Goal: Check status

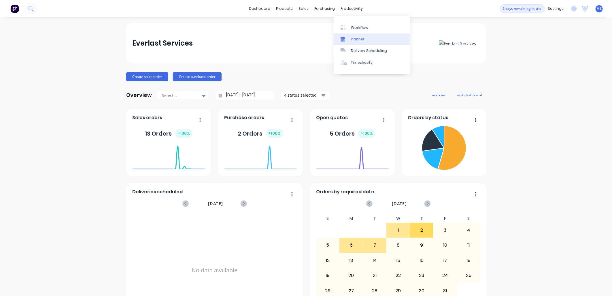
click at [355, 39] on div "Planner" at bounding box center [358, 39] width 14 height 5
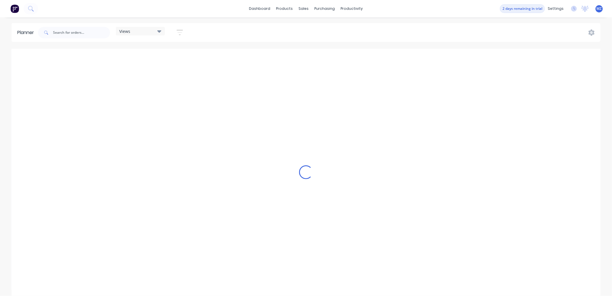
scroll to position [0, 1752]
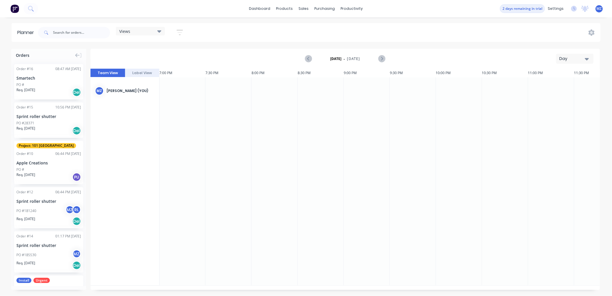
click at [52, 80] on div "Smartech" at bounding box center [48, 78] width 65 height 6
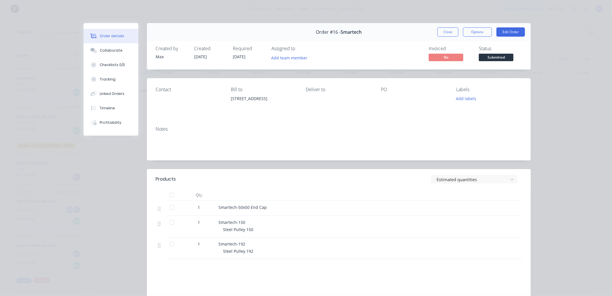
click at [576, 74] on div "Order details Collaborate Checklists 0/0 Tracking Linked Orders Timeline Profit…" at bounding box center [306, 148] width 612 height 296
click at [447, 34] on button "Close" at bounding box center [447, 31] width 21 height 9
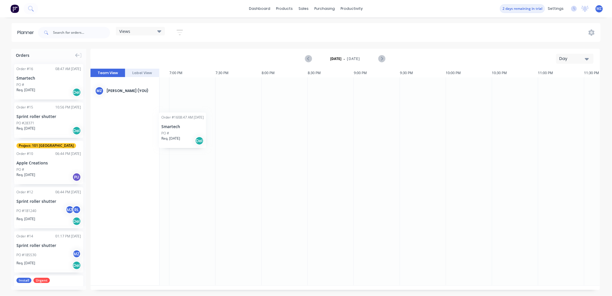
scroll to position [0, 1736]
drag, startPoint x: 49, startPoint y: 88, endPoint x: 56, endPoint y: 69, distance: 20.3
drag, startPoint x: 183, startPoint y: 183, endPoint x: 140, endPoint y: 178, distance: 42.9
drag, startPoint x: 388, startPoint y: 194, endPoint x: 606, endPoint y: 203, distance: 218.6
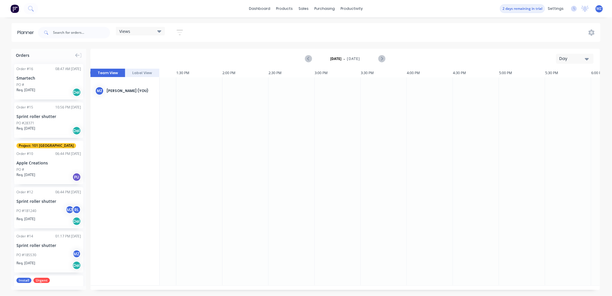
click at [574, 53] on div "[DATE] - [DATE] Day" at bounding box center [345, 58] width 508 height 19
click at [578, 59] on div "Day" at bounding box center [572, 59] width 27 height 6
click at [567, 82] on div "Week" at bounding box center [564, 86] width 57 height 12
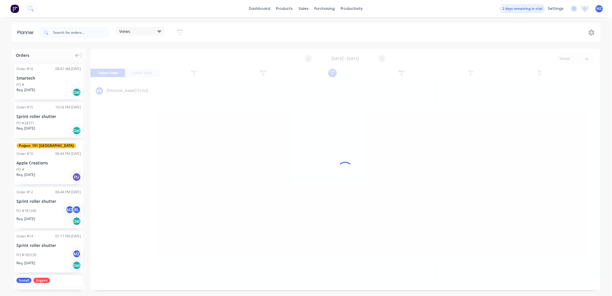
scroll to position [0, 0]
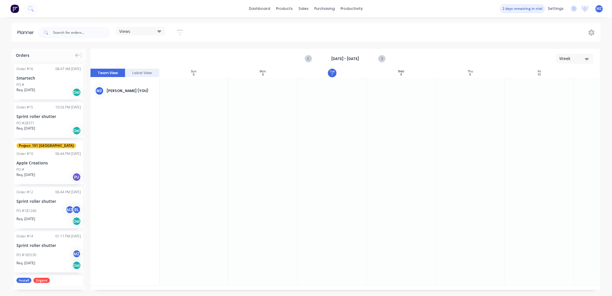
drag, startPoint x: 383, startPoint y: 148, endPoint x: 347, endPoint y: 146, distance: 36.6
drag, startPoint x: 262, startPoint y: 147, endPoint x: 156, endPoint y: 145, distance: 106.0
click at [302, 57] on div "[DATE] - [DATE] Week" at bounding box center [345, 58] width 508 height 19
click at [310, 61] on icon "Previous page" at bounding box center [308, 58] width 7 height 7
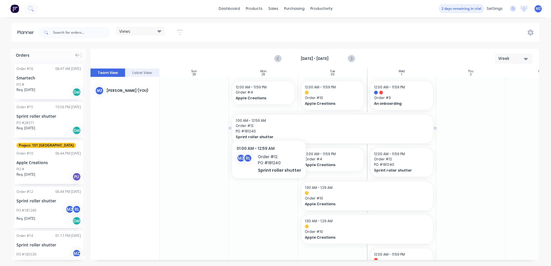
click at [267, 125] on span "Order # 12" at bounding box center [333, 125] width 194 height 5
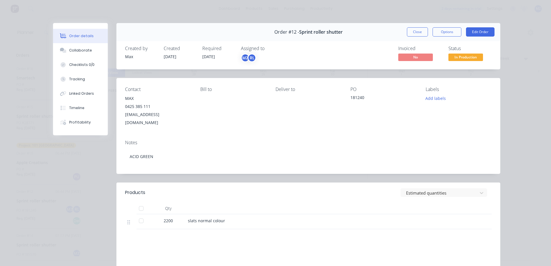
click at [513, 48] on div "Order details Collaborate Checklists 0/0 Tracking Linked Orders Timeline Profit…" at bounding box center [275, 133] width 551 height 266
click at [403, 30] on div "Order #12 - Sprint roller shutter Close Options Edit Order" at bounding box center [308, 32] width 384 height 18
click at [411, 31] on button "Close" at bounding box center [417, 31] width 21 height 9
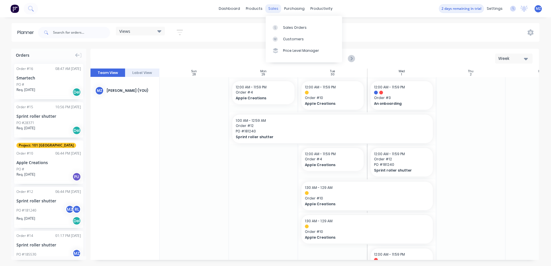
click at [274, 9] on div "sales" at bounding box center [273, 8] width 16 height 9
click at [292, 32] on link "Sales Orders" at bounding box center [304, 28] width 76 height 12
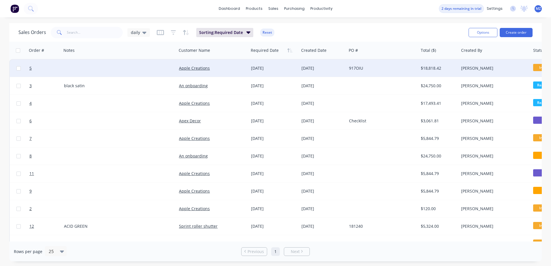
click at [76, 68] on div at bounding box center [119, 68] width 115 height 17
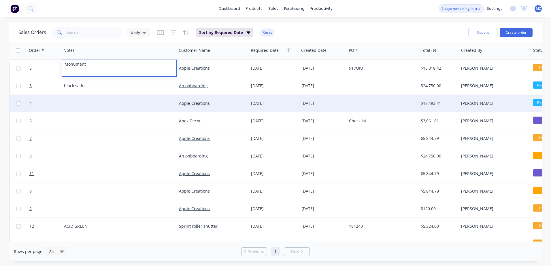
click at [94, 109] on div at bounding box center [119, 103] width 115 height 17
click at [82, 104] on div at bounding box center [119, 103] width 115 height 17
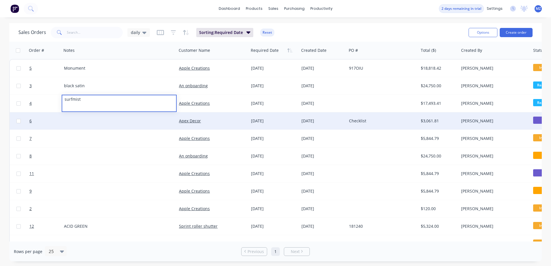
click at [82, 125] on div at bounding box center [119, 120] width 115 height 17
click at [83, 125] on div at bounding box center [119, 120] width 115 height 17
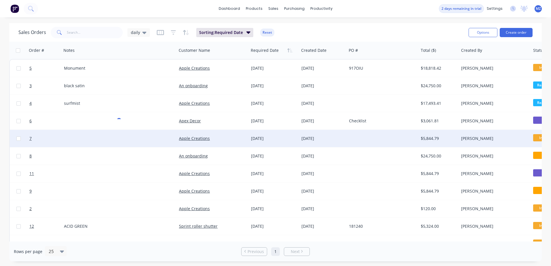
click at [107, 140] on div at bounding box center [119, 138] width 115 height 17
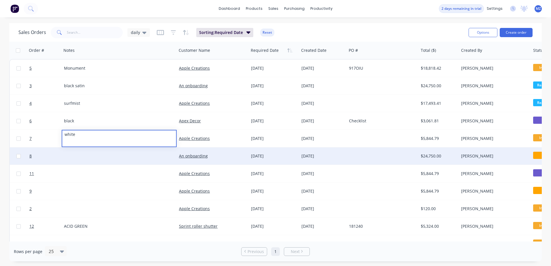
click at [95, 158] on div at bounding box center [119, 155] width 115 height 17
click at [124, 154] on div at bounding box center [119, 155] width 115 height 17
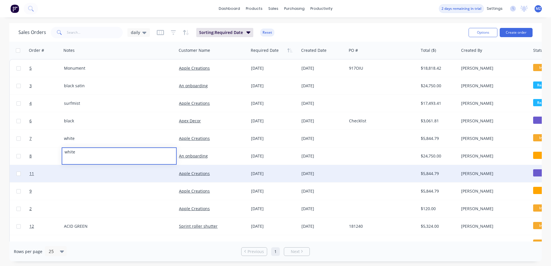
click at [71, 172] on div at bounding box center [119, 173] width 115 height 17
click at [73, 177] on div at bounding box center [119, 173] width 115 height 17
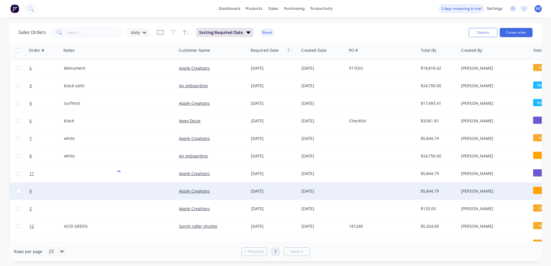
click at [77, 192] on div at bounding box center [119, 191] width 115 height 17
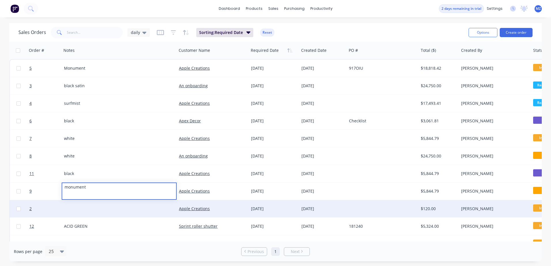
click at [77, 208] on div at bounding box center [119, 208] width 115 height 17
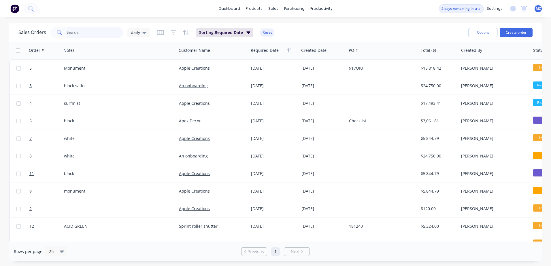
click at [88, 34] on input "text" at bounding box center [95, 33] width 56 height 12
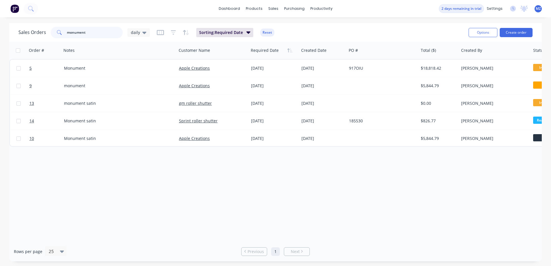
type input "monument"
click at [152, 158] on div "Order # Notes Customer Name Required Date Created Date PO # Total ($) Created B…" at bounding box center [275, 142] width 532 height 200
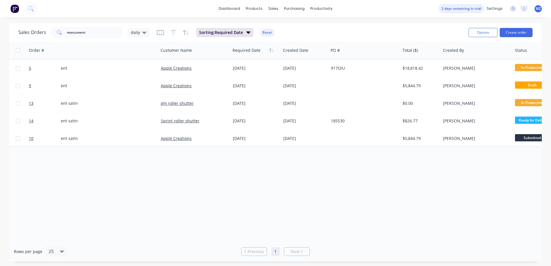
drag, startPoint x: 373, startPoint y: 164, endPoint x: 410, endPoint y: 162, distance: 36.9
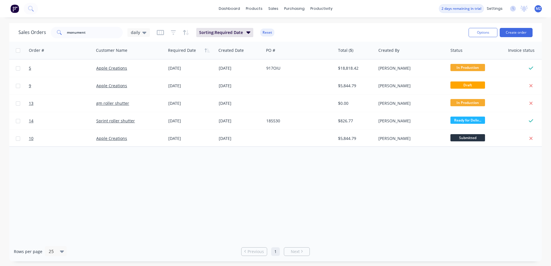
drag, startPoint x: 373, startPoint y: 178, endPoint x: 426, endPoint y: 176, distance: 53.0
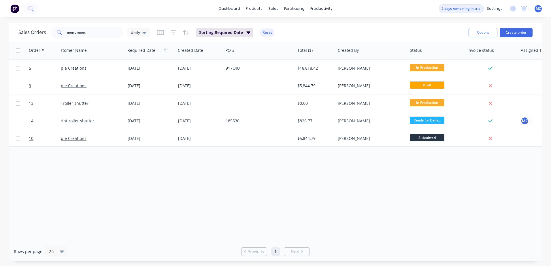
drag, startPoint x: 391, startPoint y: 189, endPoint x: 446, endPoint y: 186, distance: 54.5
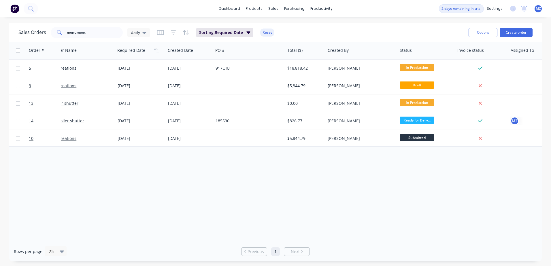
drag, startPoint x: 434, startPoint y: 185, endPoint x: 415, endPoint y: 186, distance: 19.6
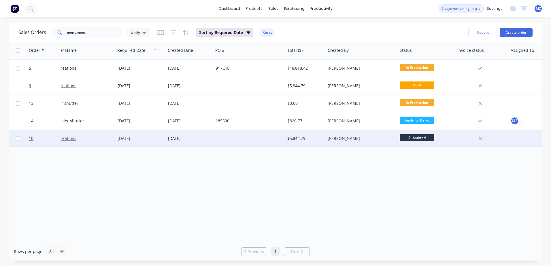
scroll to position [0, 132]
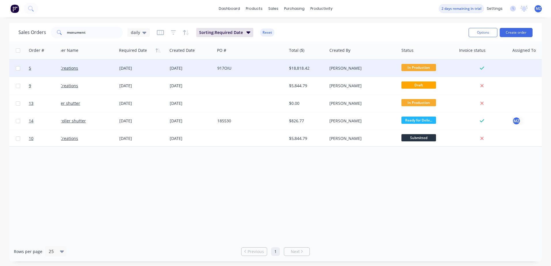
click at [410, 69] on span "In Production" at bounding box center [418, 67] width 35 height 7
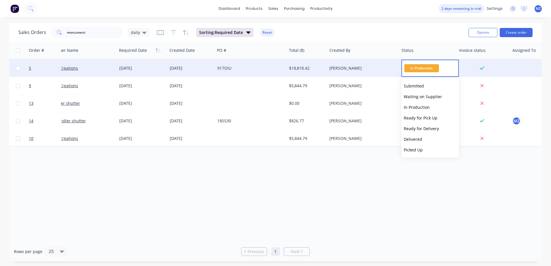
click at [393, 184] on div "Order # Notes Customer Name Required Date Created Date PO # Total ($) Created B…" at bounding box center [275, 142] width 532 height 200
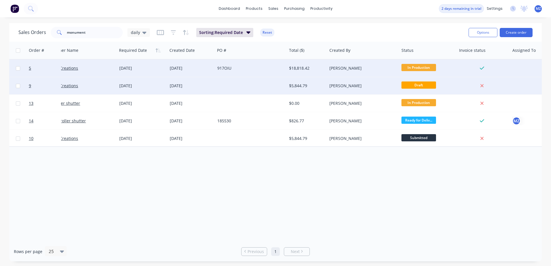
click at [416, 83] on span "Draft" at bounding box center [418, 85] width 35 height 7
click at [425, 88] on span "Draft" at bounding box center [418, 85] width 35 height 7
click at [426, 83] on span "Draft" at bounding box center [418, 85] width 35 height 7
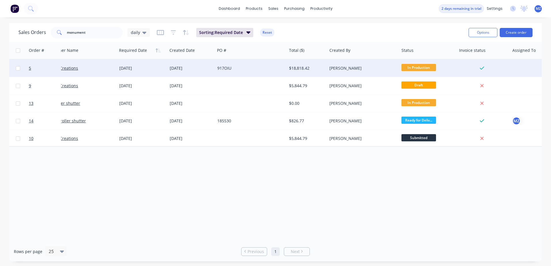
click at [471, 192] on div "Order # Notes Customer Name Required Date Created Date PO # Total ($) Created B…" at bounding box center [275, 142] width 532 height 200
click at [480, 34] on button "Options" at bounding box center [482, 32] width 29 height 9
click at [451, 179] on div "Order # Notes Customer Name Required Date Created Date PO # Total ($) Created B…" at bounding box center [275, 142] width 532 height 200
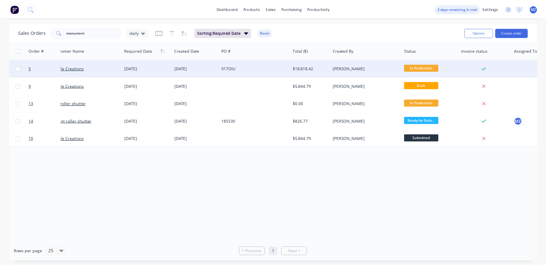
scroll to position [0, 62]
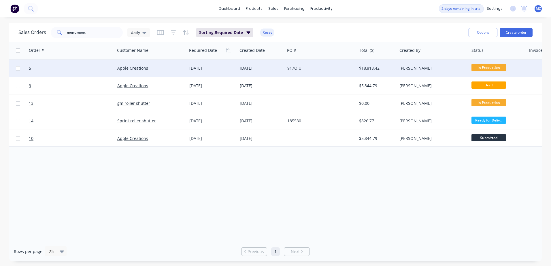
drag, startPoint x: 229, startPoint y: 167, endPoint x: 162, endPoint y: 171, distance: 66.4
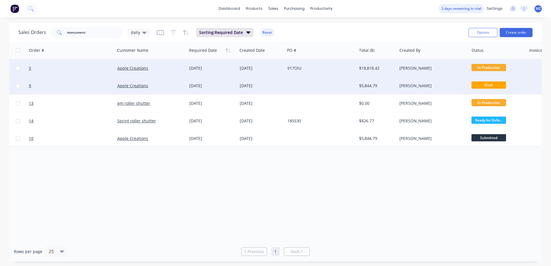
click at [222, 86] on div "[DATE]" at bounding box center [212, 86] width 46 height 6
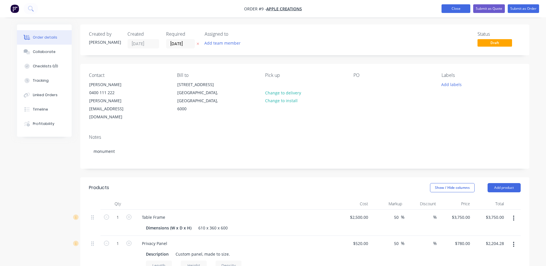
click at [453, 4] on button "Close" at bounding box center [456, 8] width 29 height 9
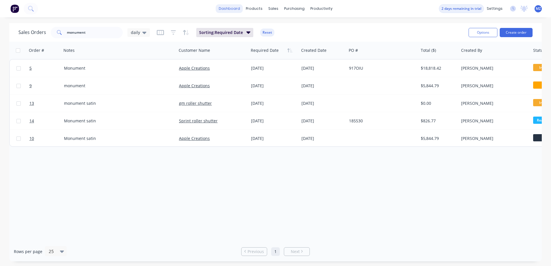
click at [228, 8] on link "dashboard" at bounding box center [229, 8] width 27 height 9
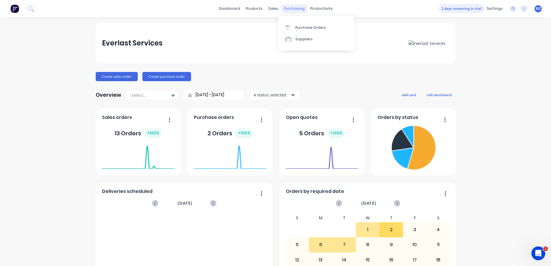
click at [283, 11] on div "purchasing" at bounding box center [294, 8] width 26 height 9
click at [304, 29] on div "Purchase Orders" at bounding box center [310, 27] width 31 height 5
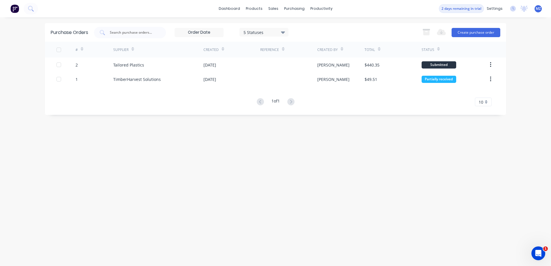
click at [347, 150] on div "Purchase Orders 5 Statuses 5 Statuses Export to Excel (XLSX) Create purchase or…" at bounding box center [275, 141] width 461 height 237
click at [258, 7] on div "products" at bounding box center [254, 8] width 22 height 9
click at [252, 11] on div "products" at bounding box center [254, 8] width 22 height 9
click at [272, 24] on link "Product Catalogue" at bounding box center [282, 28] width 76 height 12
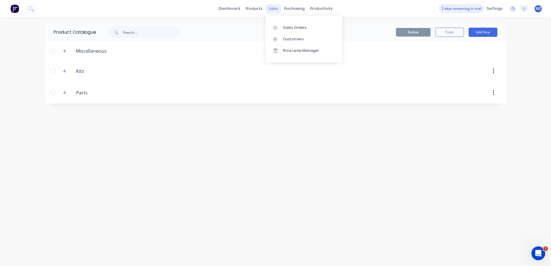
click at [273, 6] on div "sales" at bounding box center [273, 8] width 16 height 9
click at [282, 24] on link "Sales Orders" at bounding box center [304, 28] width 76 height 12
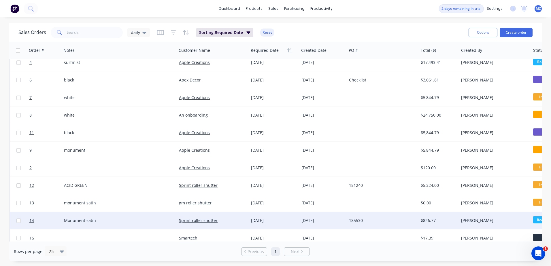
scroll to position [58, 0]
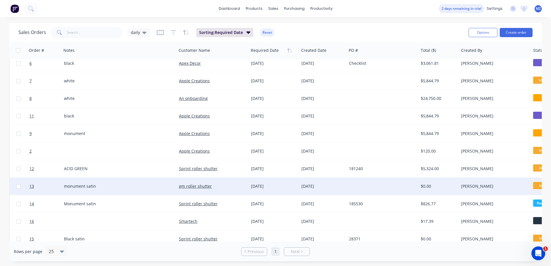
click at [119, 193] on div "monument satin" at bounding box center [119, 186] width 115 height 17
click at [241, 190] on div "gm roller shutter" at bounding box center [213, 186] width 72 height 17
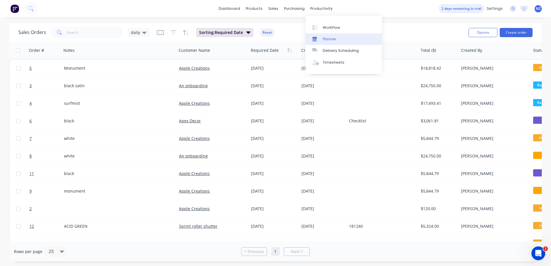
click at [332, 37] on div "Planner" at bounding box center [330, 39] width 14 height 5
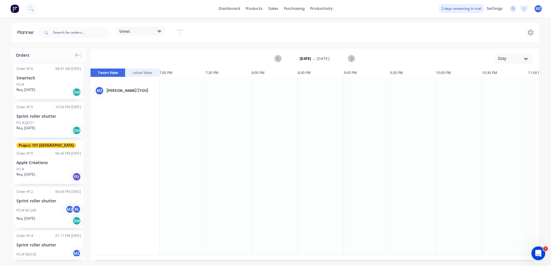
click at [516, 60] on div "Day" at bounding box center [511, 59] width 27 height 6
click at [503, 86] on div "Week" at bounding box center [503, 86] width 57 height 12
drag, startPoint x: 46, startPoint y: 87, endPoint x: 170, endPoint y: 107, distance: 125.8
drag, startPoint x: 41, startPoint y: 125, endPoint x: 178, endPoint y: 133, distance: 136.8
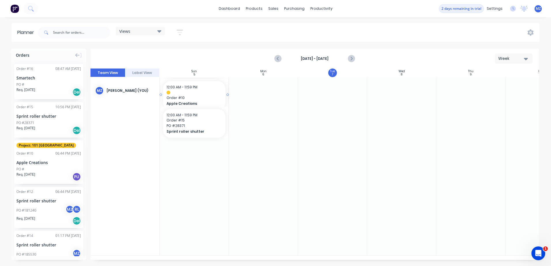
drag, startPoint x: 33, startPoint y: 153, endPoint x: 180, endPoint y: 159, distance: 146.8
drag, startPoint x: 26, startPoint y: 195, endPoint x: 199, endPoint y: 197, distance: 172.6
click at [175, 123] on span "12:00 AM - 11:59 PM" at bounding box center [181, 120] width 31 height 5
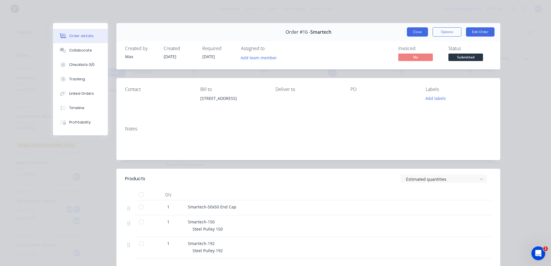
click at [416, 35] on button "Close" at bounding box center [417, 31] width 21 height 9
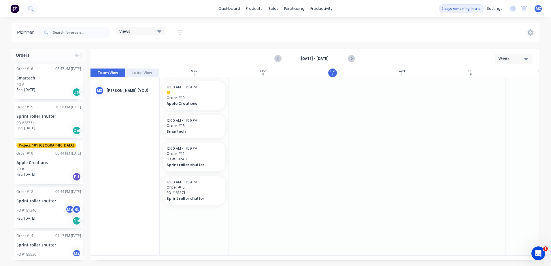
click at [42, 117] on div "Sprint roller shutter" at bounding box center [48, 116] width 65 height 6
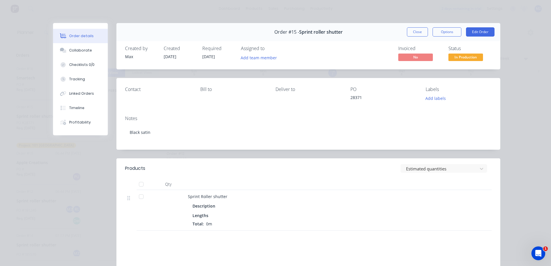
click at [419, 34] on button "Close" at bounding box center [417, 31] width 21 height 9
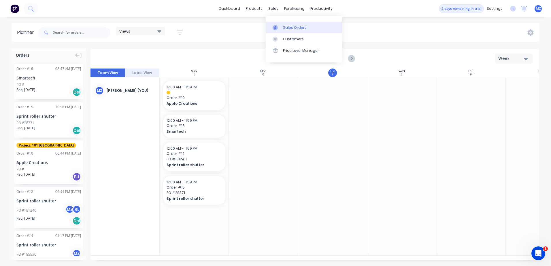
click at [284, 29] on div "Sales Orders" at bounding box center [295, 27] width 24 height 5
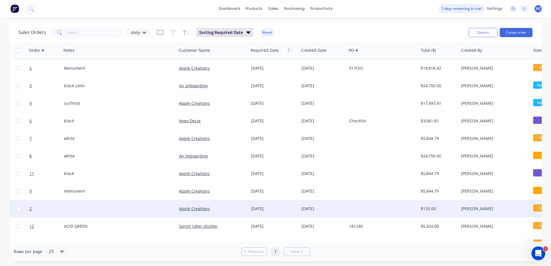
scroll to position [84, 0]
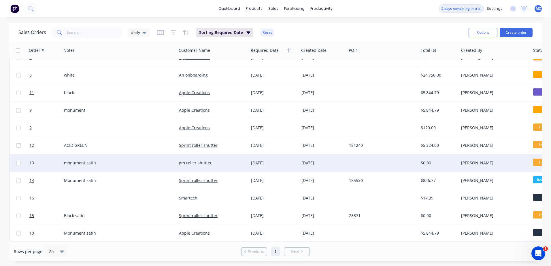
click at [133, 162] on div "monument satin" at bounding box center [116, 163] width 105 height 6
click at [240, 160] on div "gm roller shutter" at bounding box center [211, 163] width 64 height 6
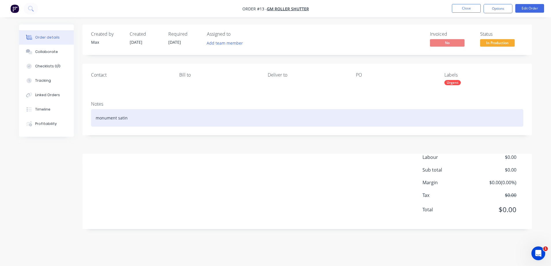
click at [131, 120] on div "monument satin" at bounding box center [307, 118] width 432 height 18
click at [100, 120] on div "monument satin" at bounding box center [307, 118] width 432 height 18
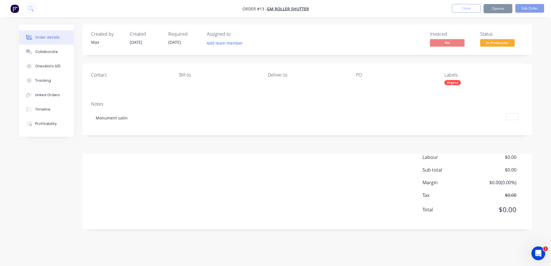
click at [496, 13] on nav "Order #13 - gm roller shutter Close Options Edit Order" at bounding box center [275, 8] width 551 height 17
click at [496, 12] on button "Options" at bounding box center [497, 8] width 29 height 9
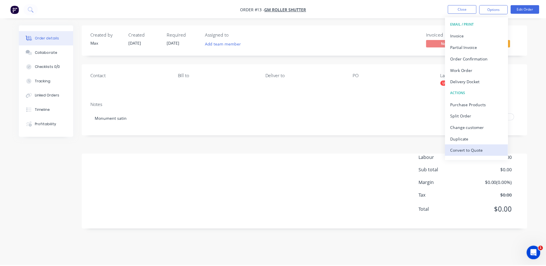
scroll to position [9, 0]
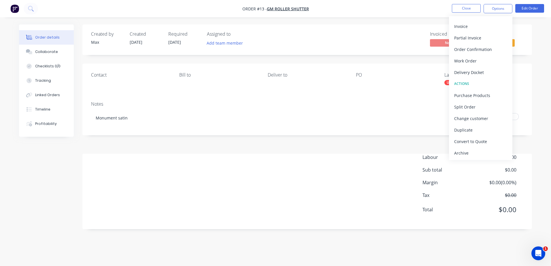
click at [337, 36] on div "Invoiced No Status In Production" at bounding box center [393, 39] width 259 height 17
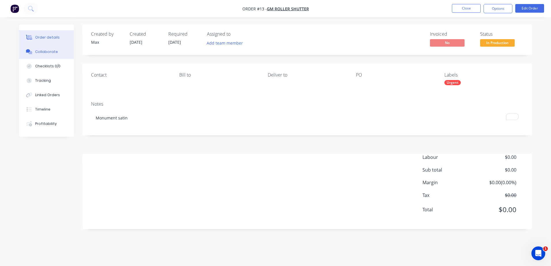
click at [51, 56] on button "Collaborate" at bounding box center [46, 52] width 55 height 14
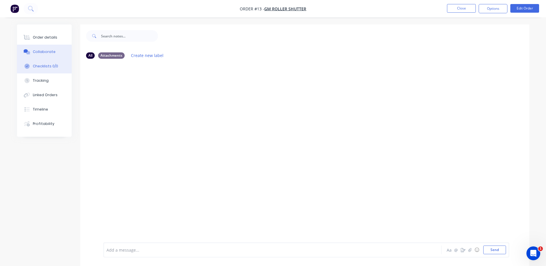
click at [56, 71] on button "Checklists 0/0" at bounding box center [44, 66] width 55 height 14
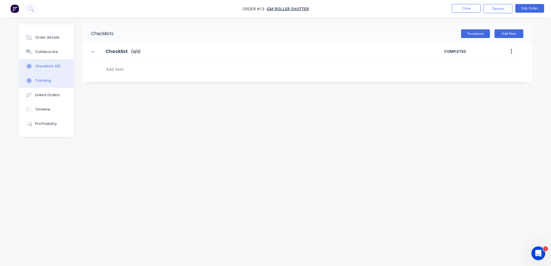
click at [49, 77] on button "Tracking" at bounding box center [46, 80] width 55 height 14
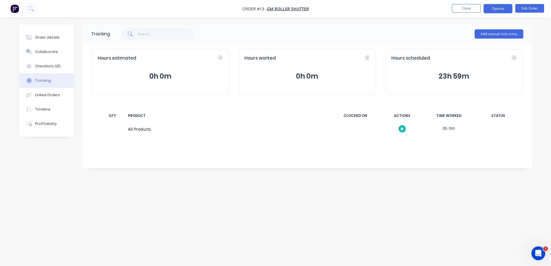
click at [497, 7] on button "Options" at bounding box center [497, 8] width 29 height 9
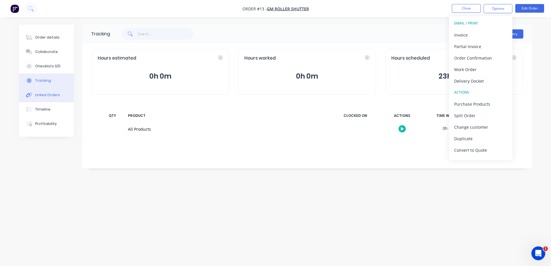
click at [49, 96] on div "Linked Orders" at bounding box center [47, 94] width 25 height 5
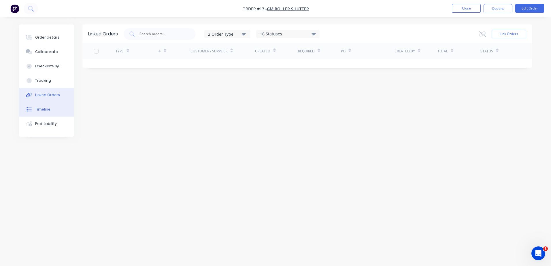
click at [49, 112] on button "Timeline" at bounding box center [46, 109] width 55 height 14
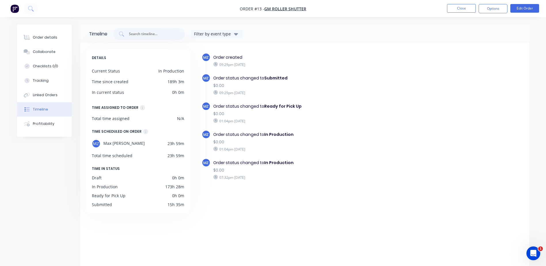
click at [168, 203] on div "15h 35m" at bounding box center [176, 205] width 17 height 6
click at [172, 190] on div "DETAILS Current Status In Production Time since created 189h 3m In current stat…" at bounding box center [138, 131] width 104 height 164
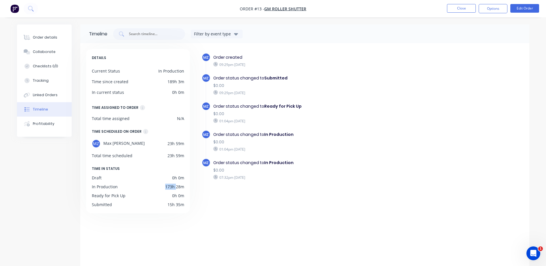
click at [173, 188] on div "173h 28m" at bounding box center [174, 187] width 19 height 6
click at [180, 156] on div "23h 59m" at bounding box center [176, 156] width 17 height 6
click at [179, 157] on div "23h 59m" at bounding box center [176, 156] width 17 height 6
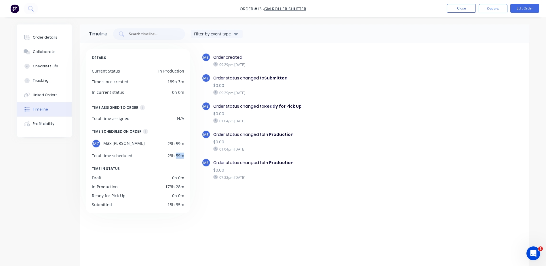
click at [179, 157] on div "23h 59m" at bounding box center [176, 156] width 17 height 6
drag, startPoint x: 179, startPoint y: 157, endPoint x: 155, endPoint y: 147, distance: 25.5
click at [179, 157] on div "23h 59m" at bounding box center [176, 156] width 17 height 6
click at [143, 130] on icon at bounding box center [145, 131] width 5 height 5
click at [140, 107] on icon at bounding box center [142, 107] width 5 height 5
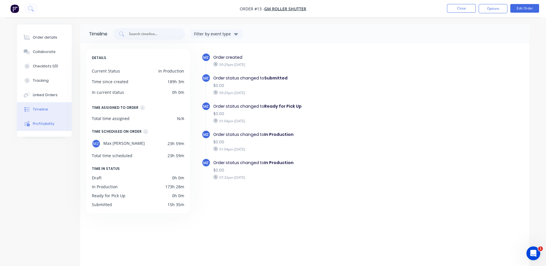
click at [56, 130] on button "Profitability" at bounding box center [44, 124] width 55 height 14
